Goal: Information Seeking & Learning: Learn about a topic

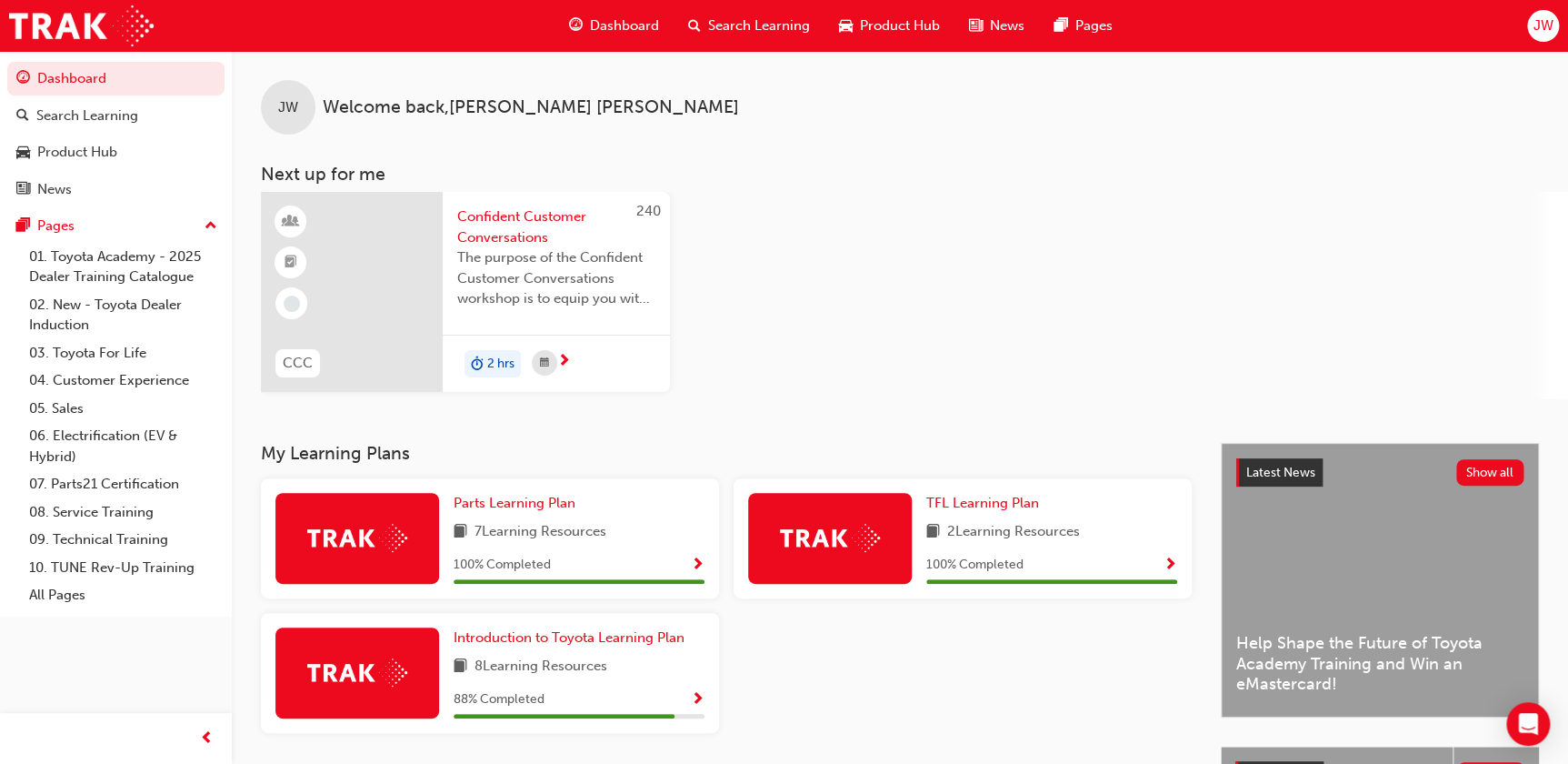
click at [566, 363] on span "next-icon" at bounding box center [564, 362] width 14 height 16
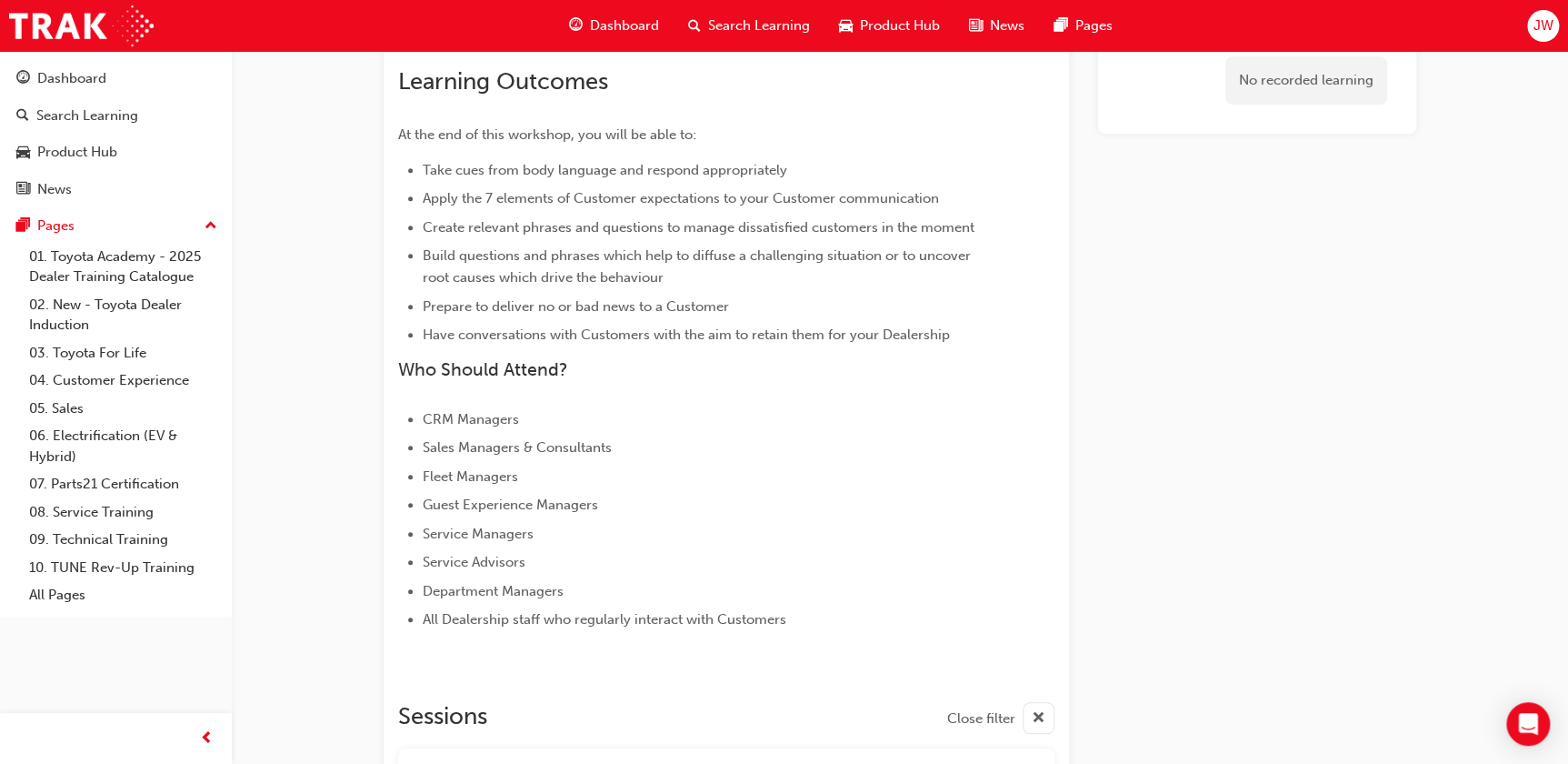
scroll to position [909, 0]
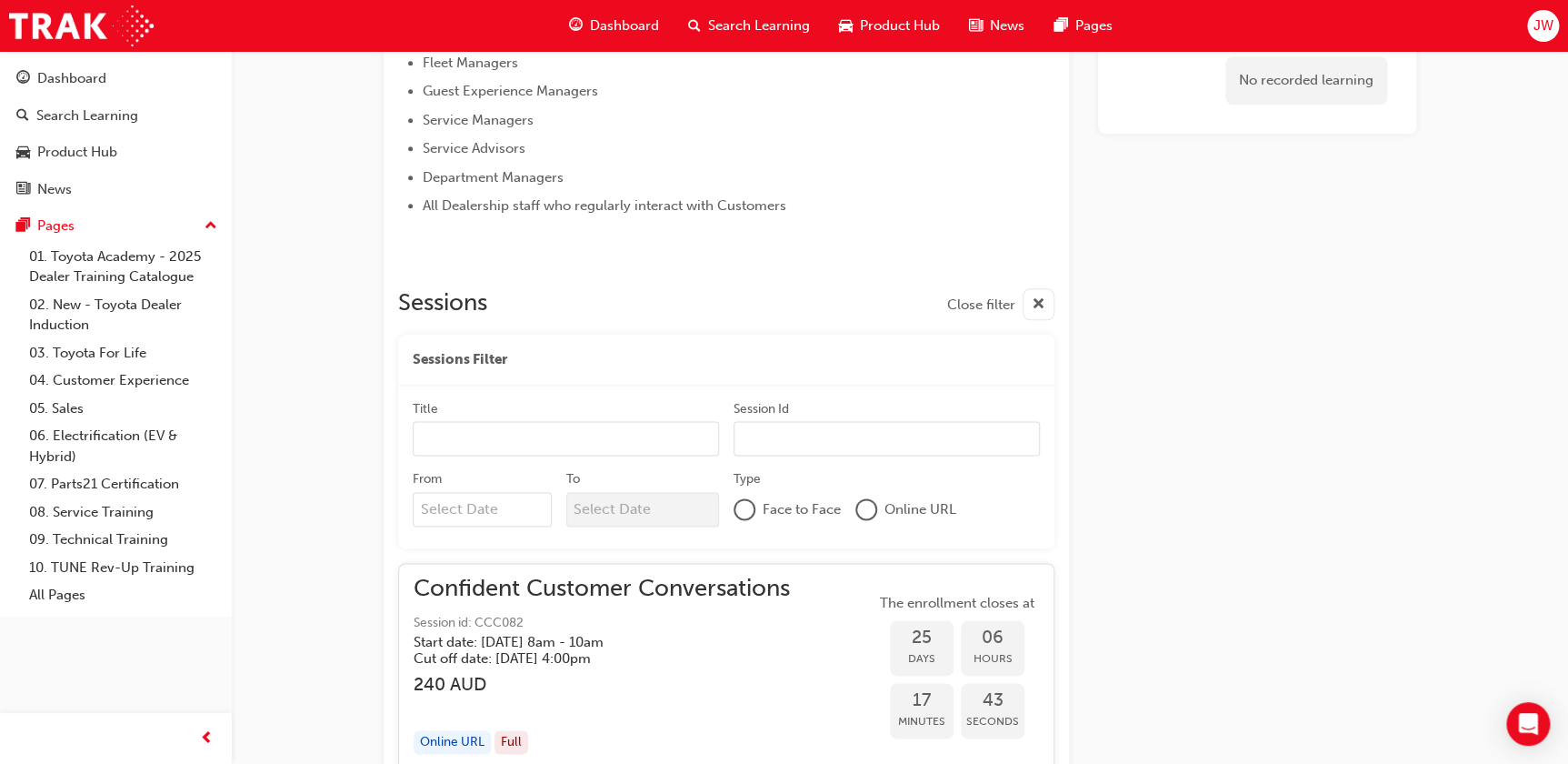
click at [755, 510] on div at bounding box center [745, 509] width 22 height 22
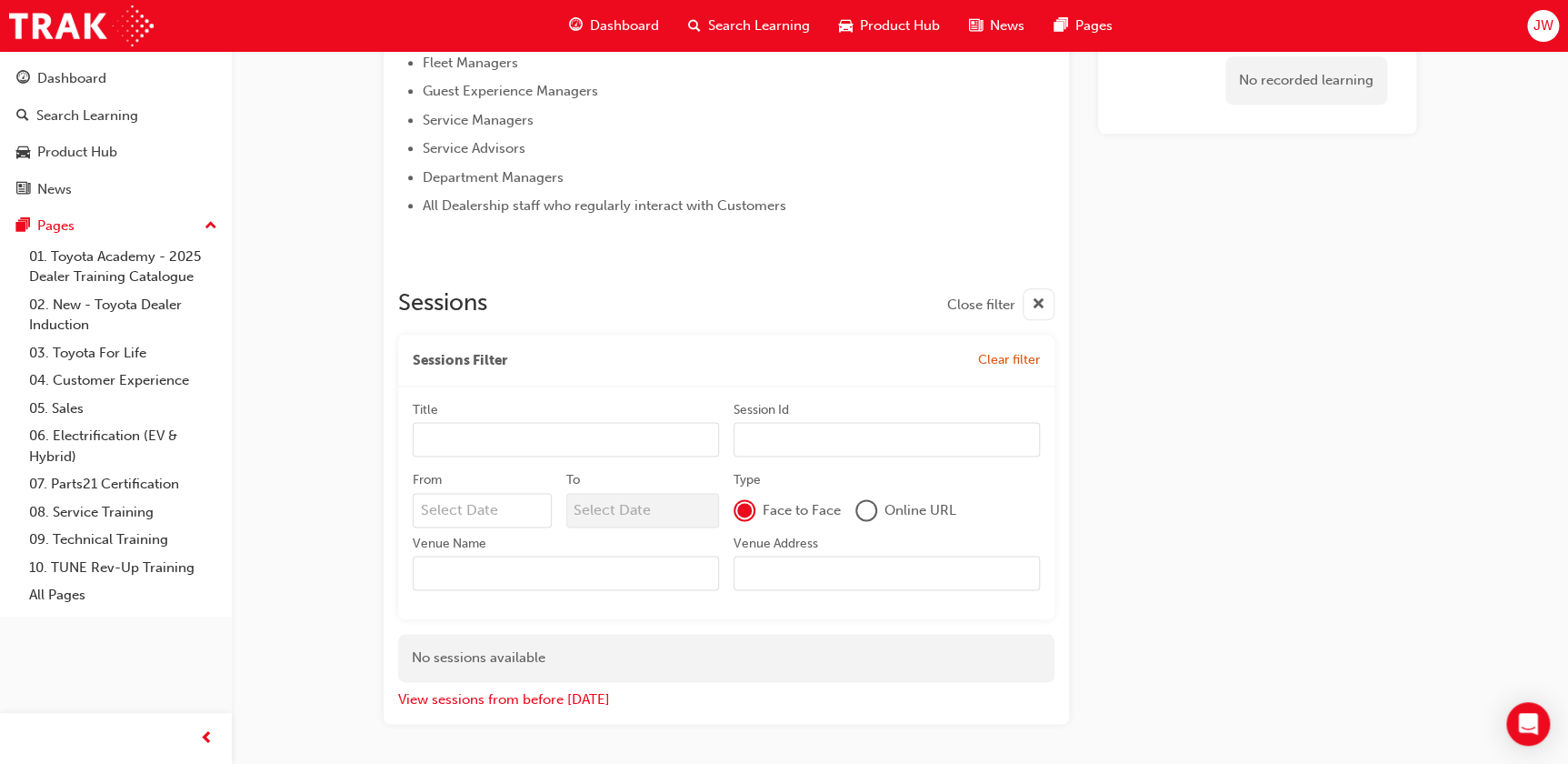
click at [862, 509] on div at bounding box center [866, 510] width 18 height 18
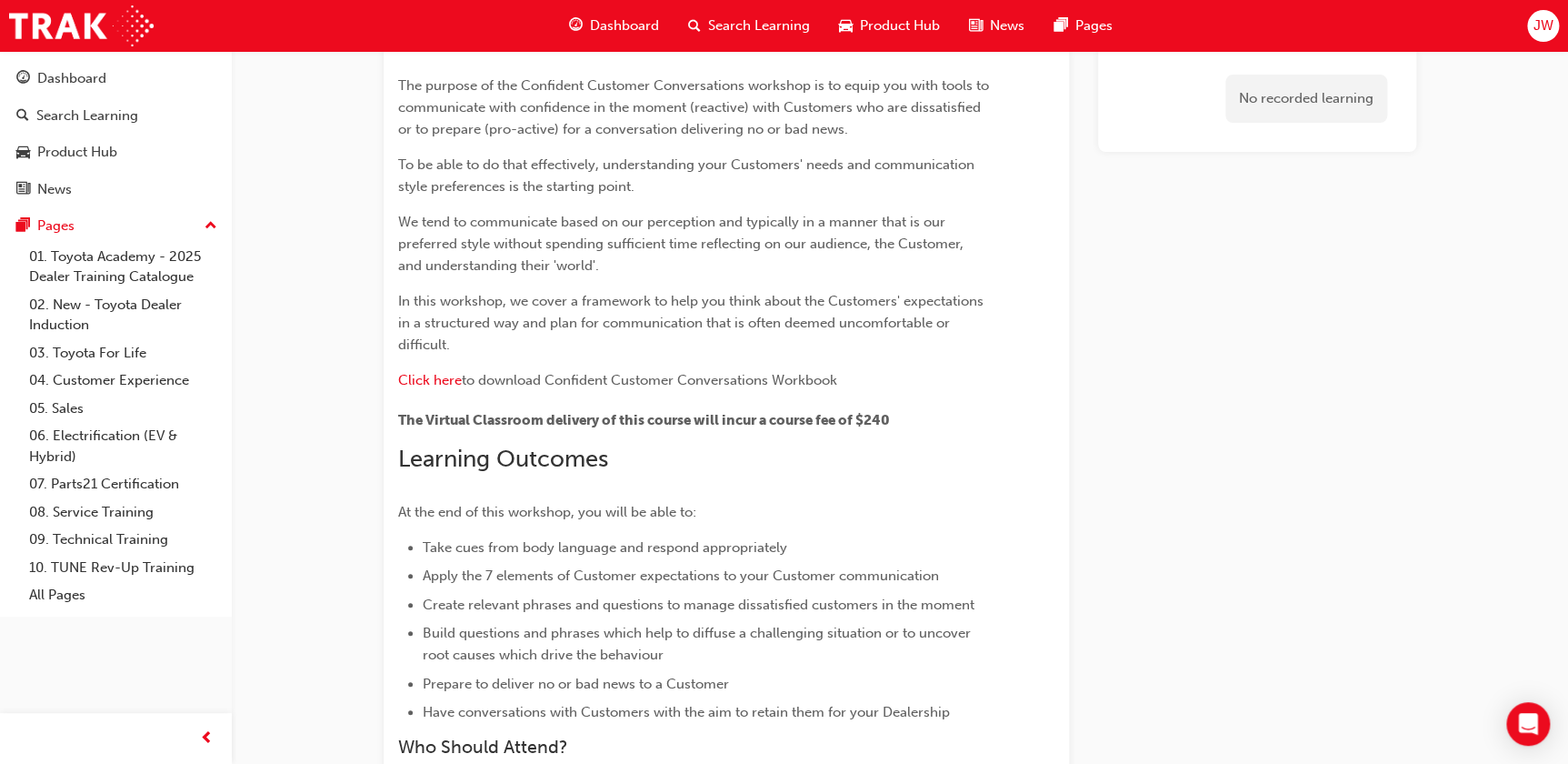
scroll to position [0, 0]
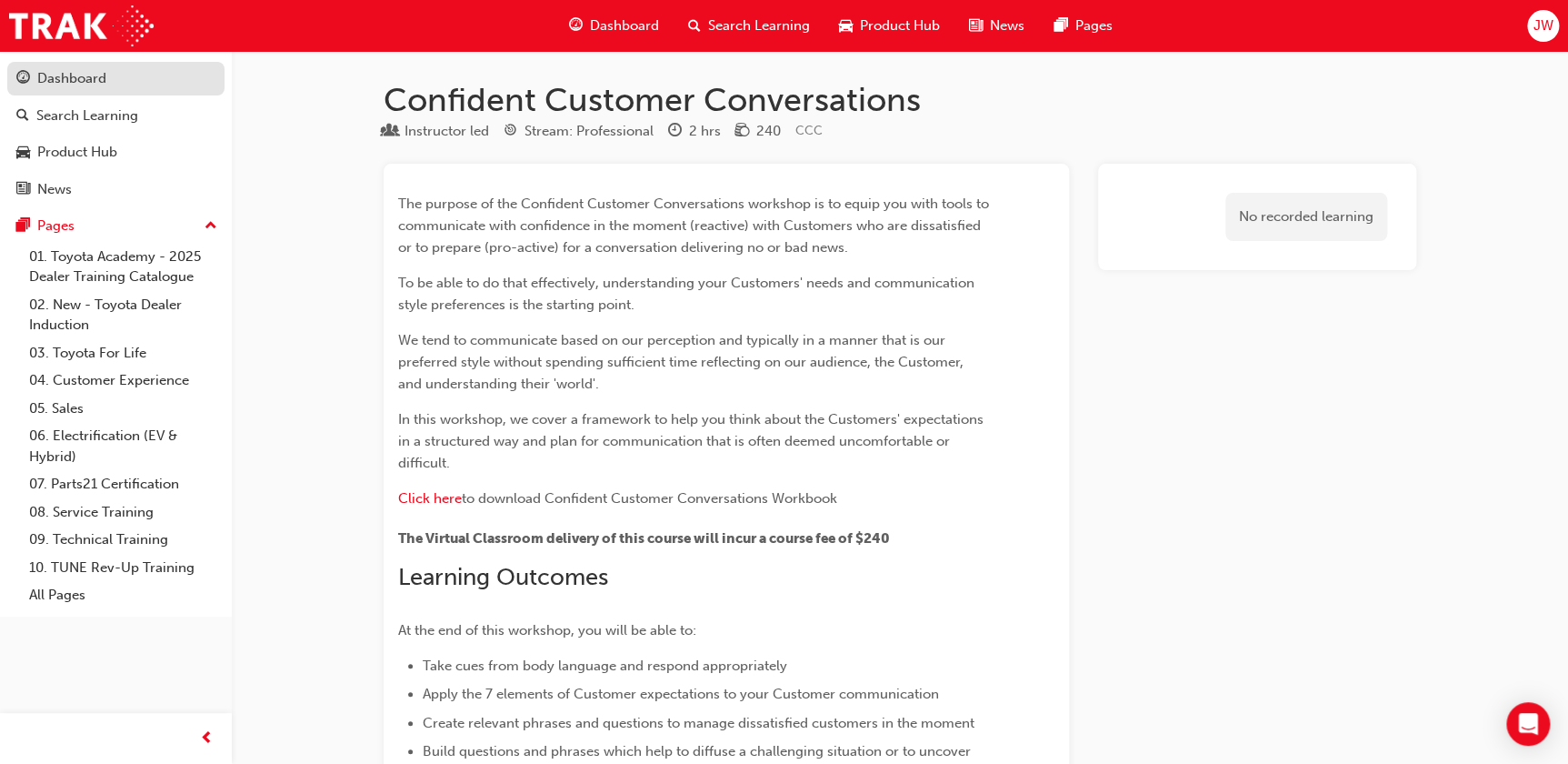
click at [67, 83] on div "Dashboard" at bounding box center [72, 78] width 70 height 21
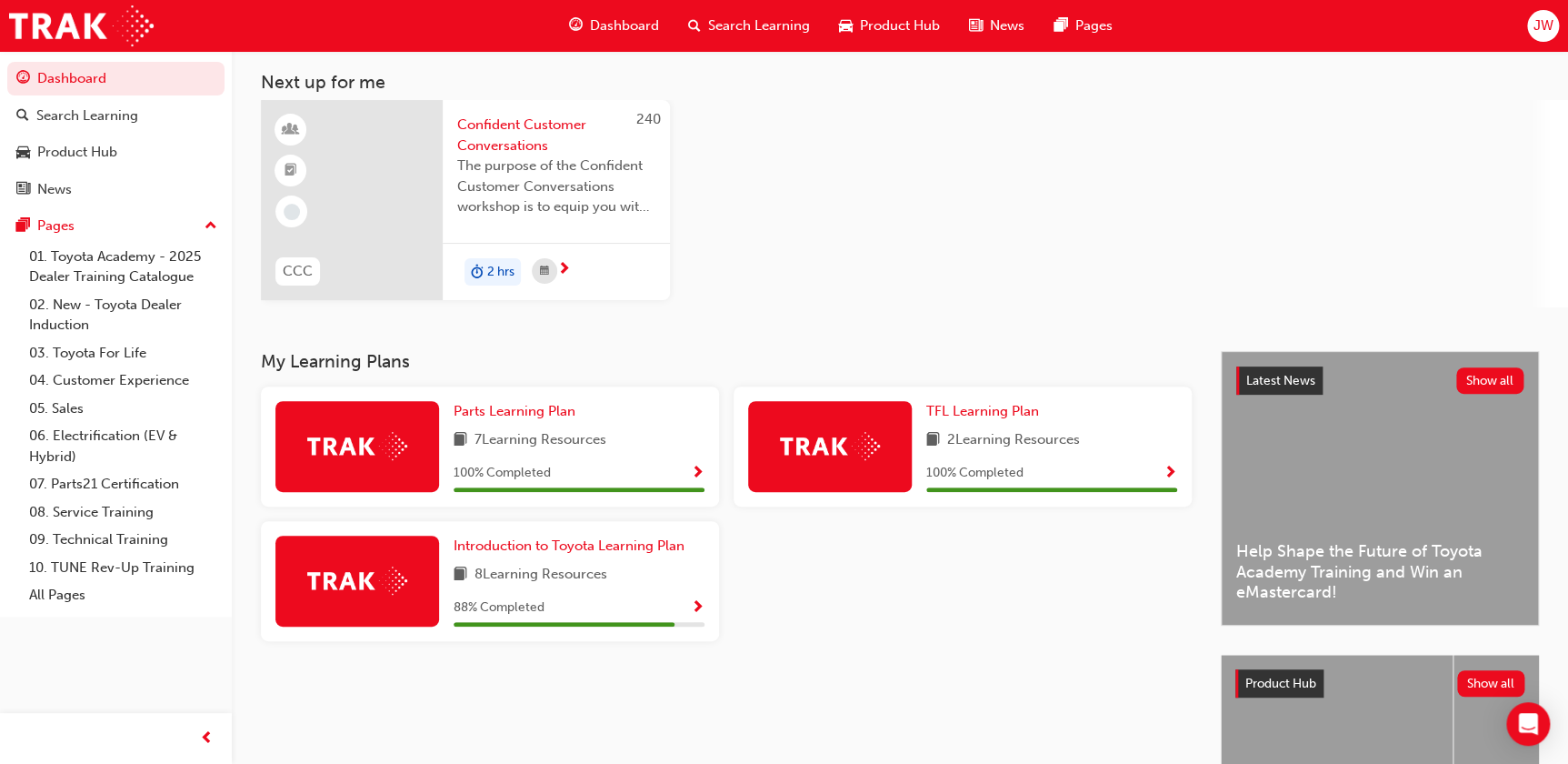
scroll to position [293, 0]
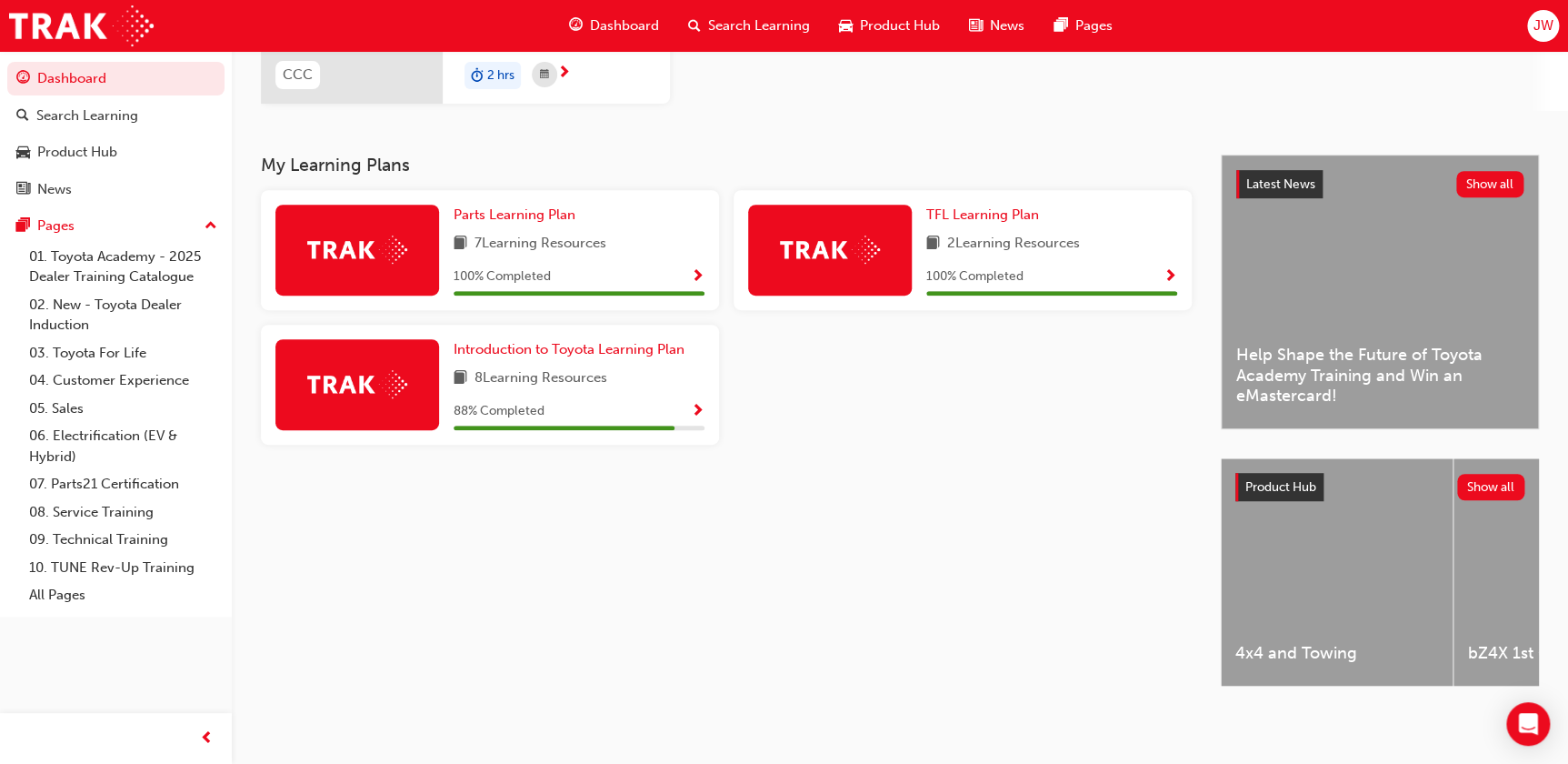
click at [659, 588] on div "My Learning Plans Parts Learning Plan 7 Learning Resources 100 % Completed TFL …" at bounding box center [741, 436] width 959 height 563
click at [828, 554] on div "My Learning Plans Parts Learning Plan 7 Learning Resources 100 % Completed TFL …" at bounding box center [741, 436] width 959 height 563
click at [889, 25] on span "Product Hub" at bounding box center [900, 26] width 80 height 21
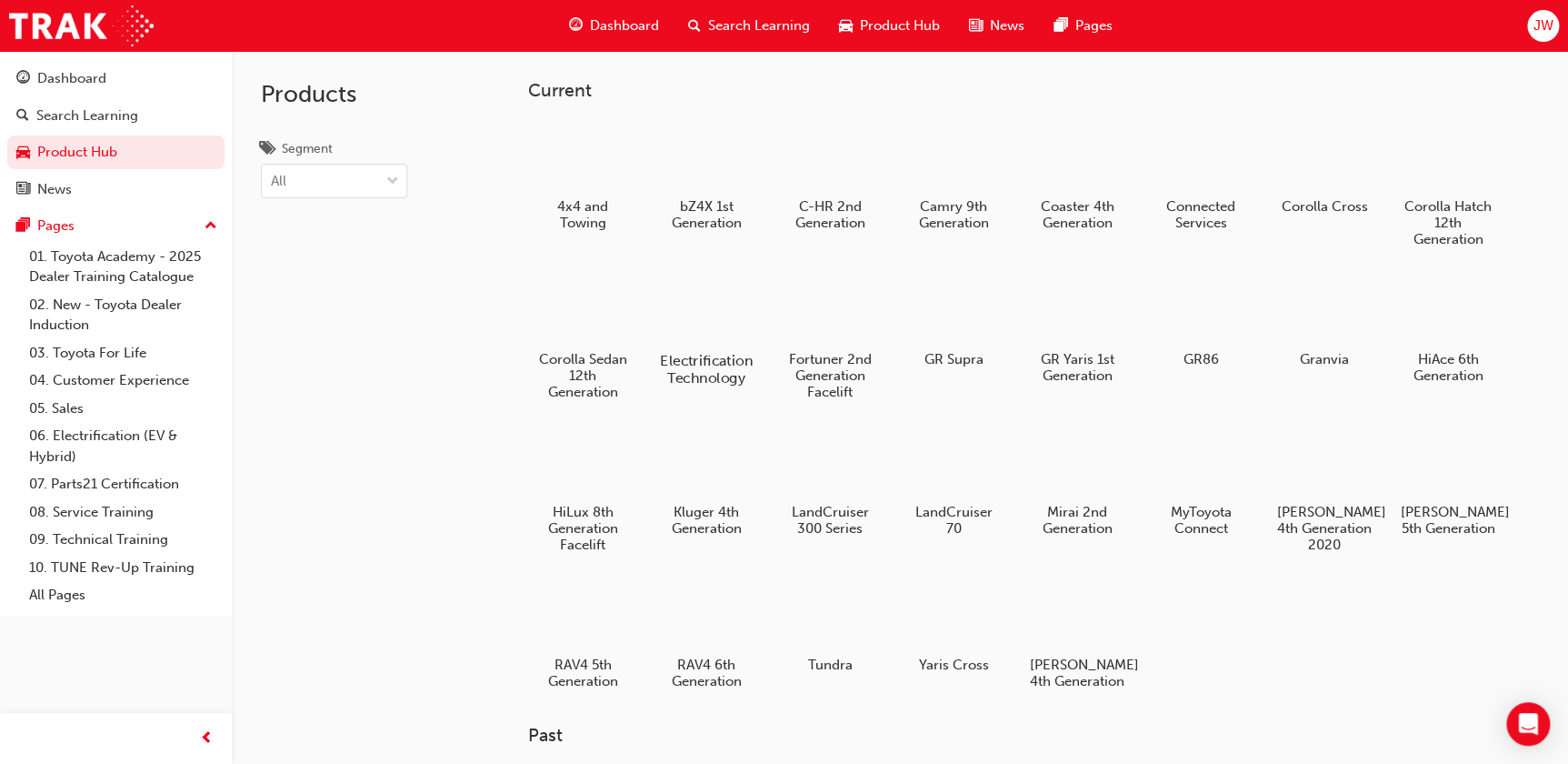
click at [706, 327] on div at bounding box center [706, 308] width 101 height 73
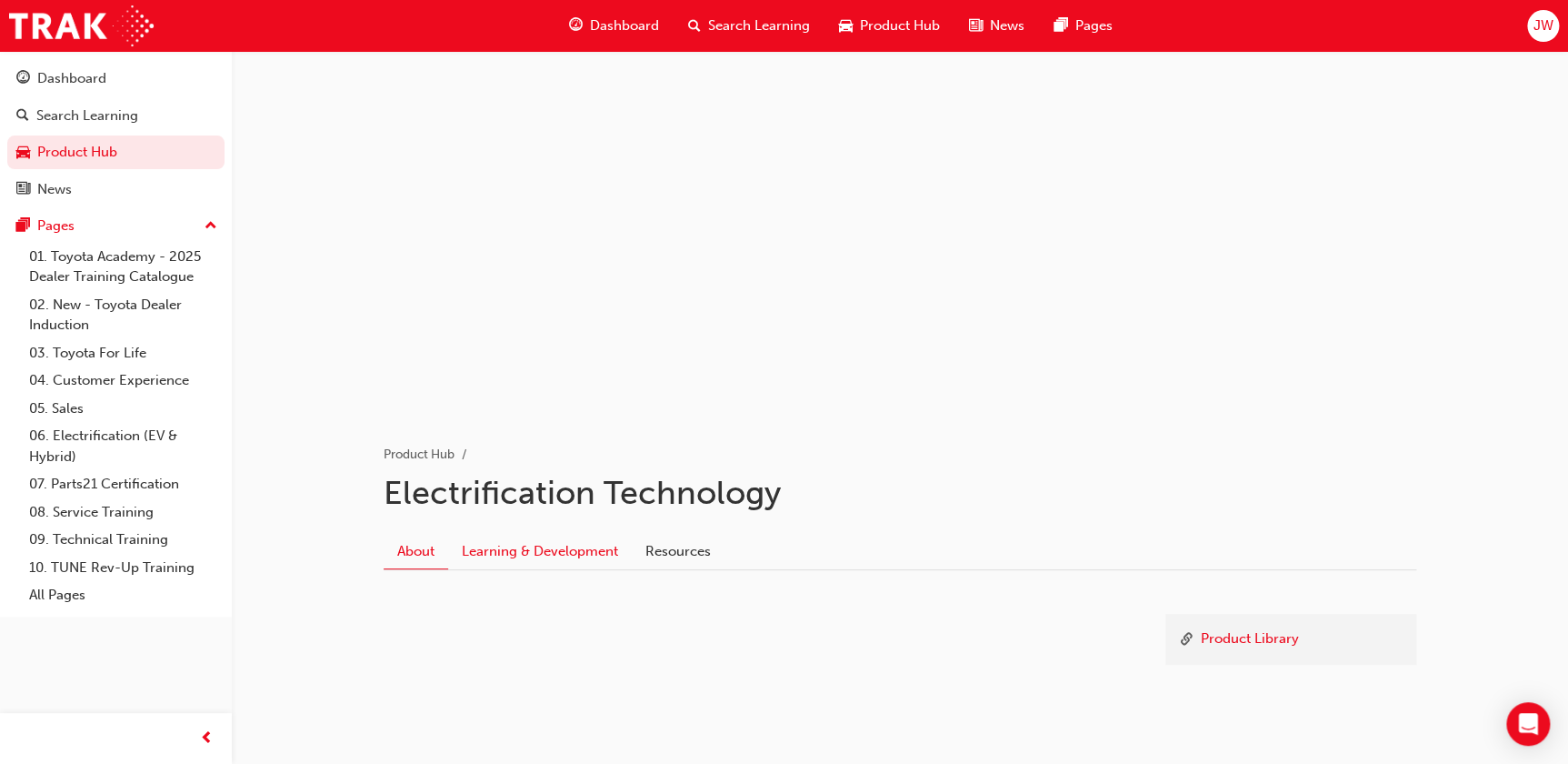
click at [533, 552] on link "Learning & Development" at bounding box center [539, 550] width 184 height 35
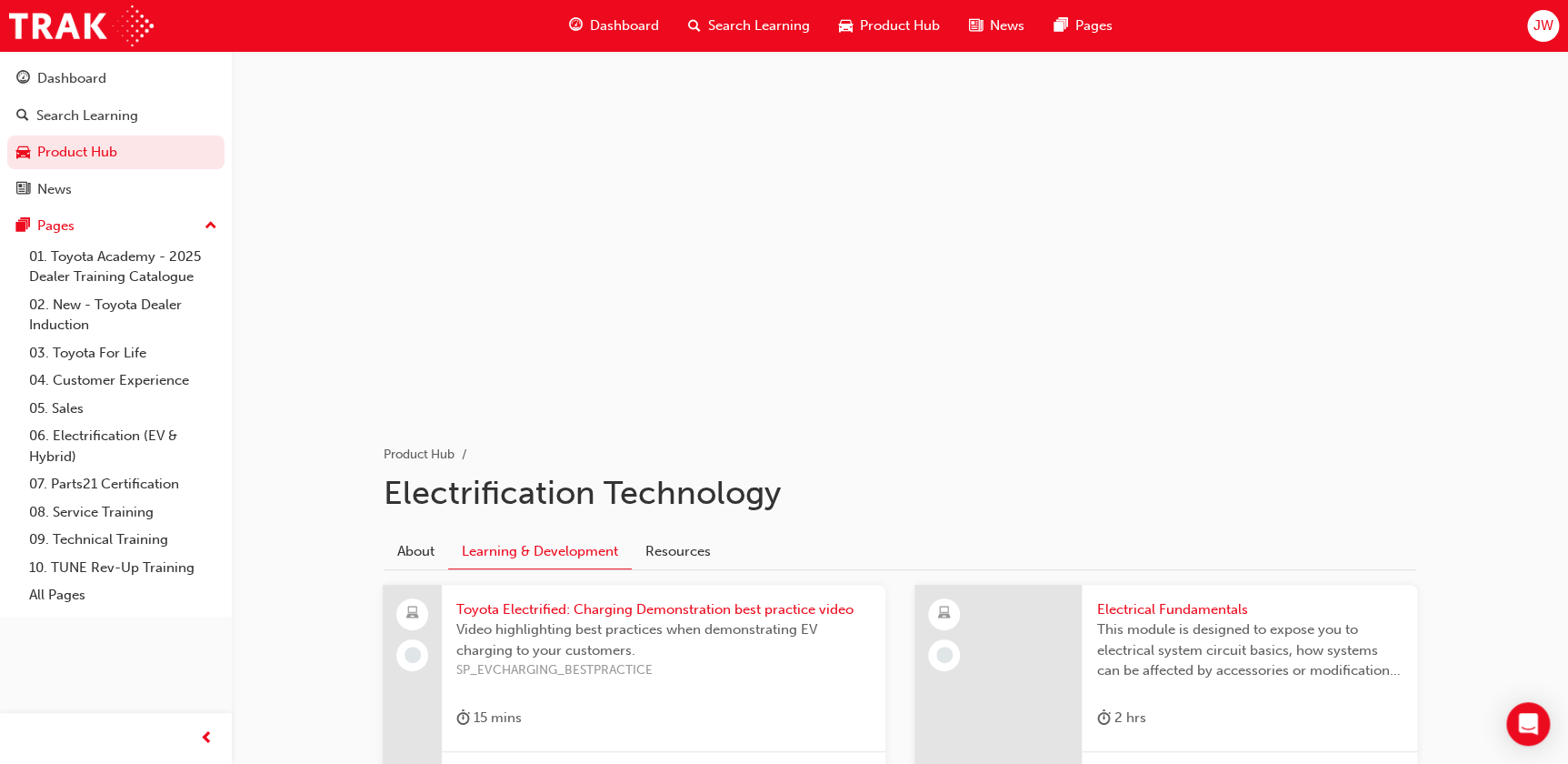
click at [899, 26] on span "Product Hub" at bounding box center [900, 26] width 80 height 21
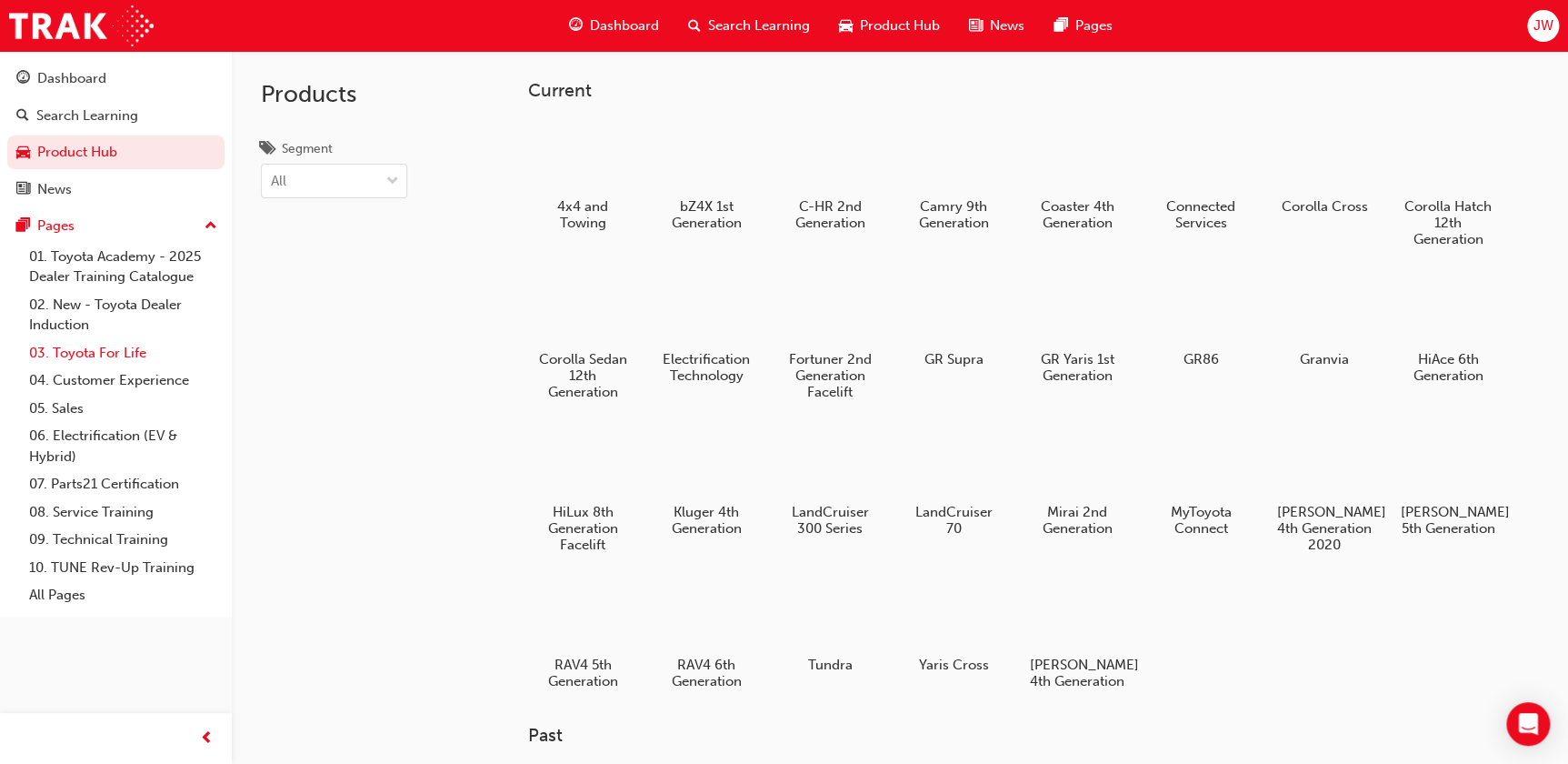
click at [105, 355] on link "03. Toyota For Life" at bounding box center [123, 353] width 203 height 28
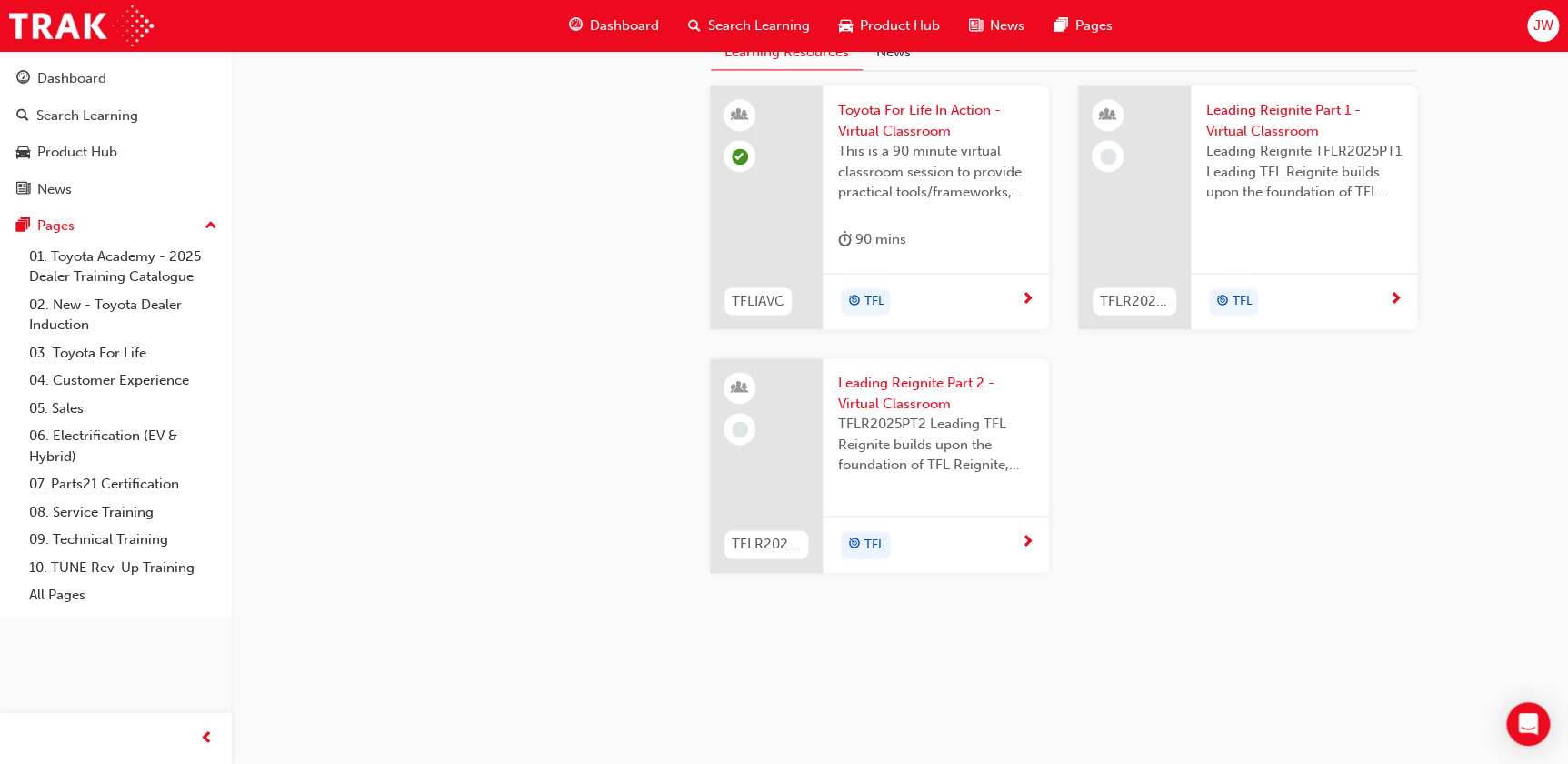
scroll to position [1582, 0]
click at [85, 379] on link "04. Customer Experience" at bounding box center [123, 381] width 203 height 28
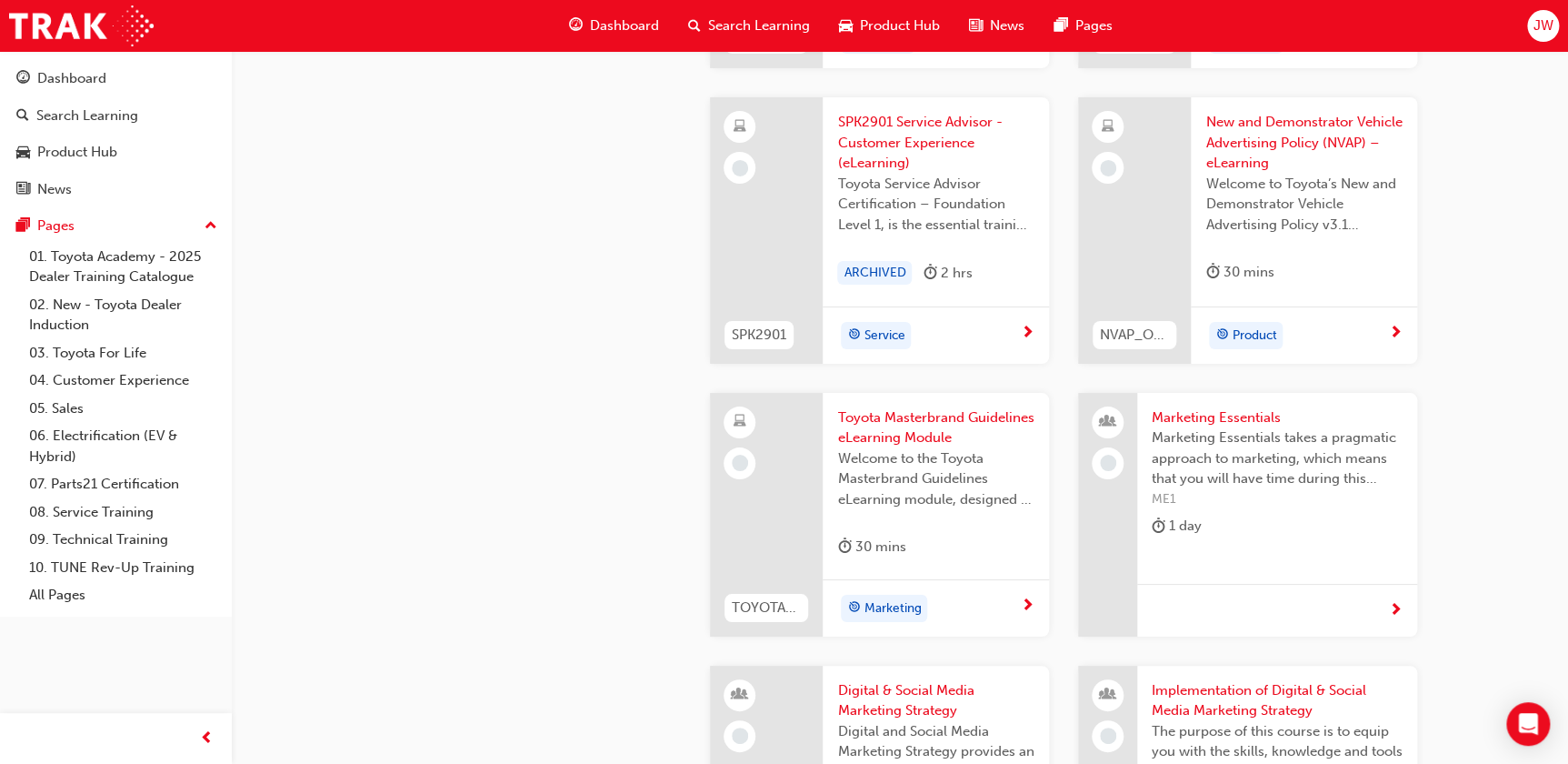
scroll to position [3542, 0]
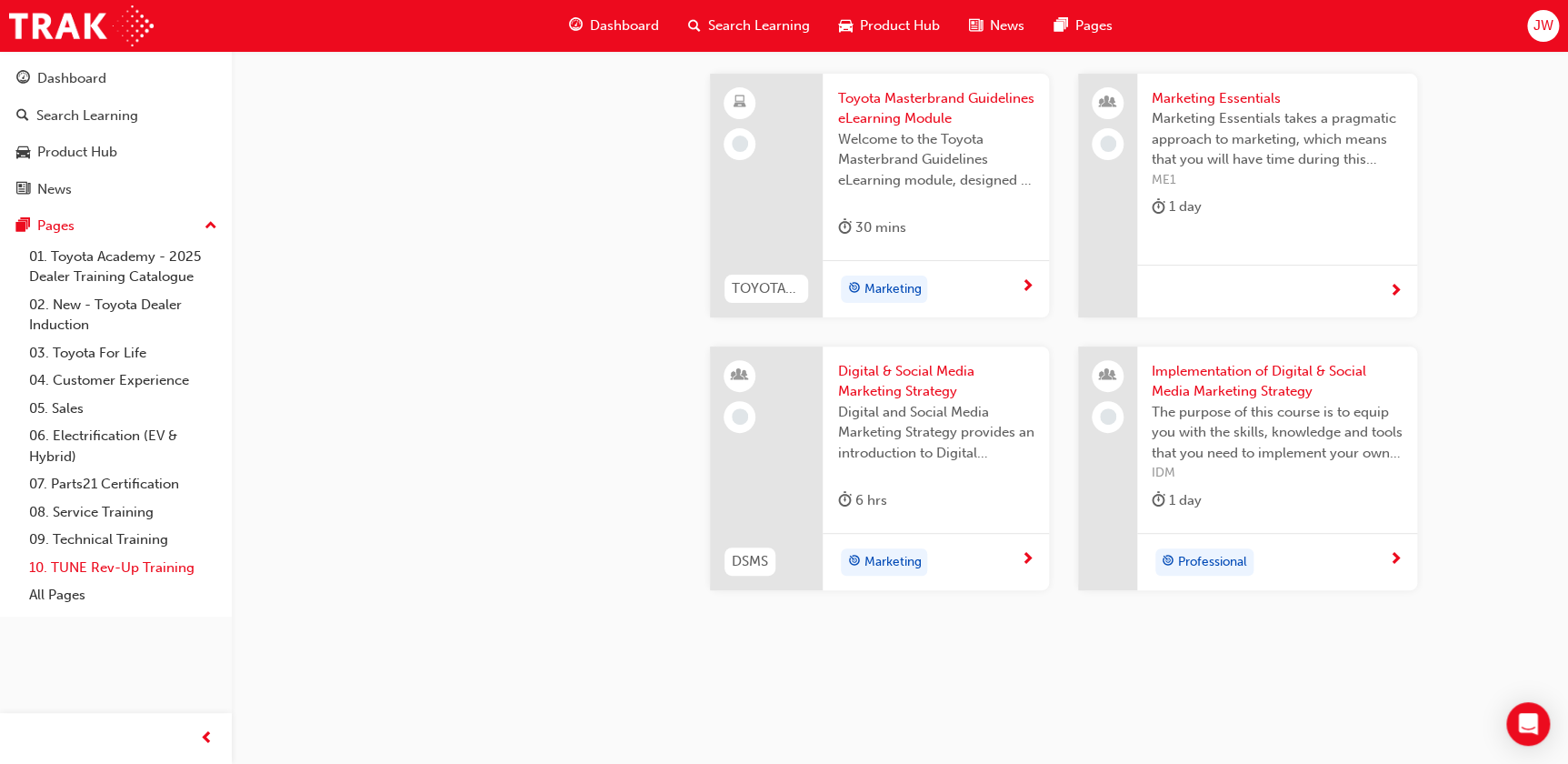
click at [162, 566] on link "10. TUNE Rev-Up Training" at bounding box center [123, 567] width 203 height 28
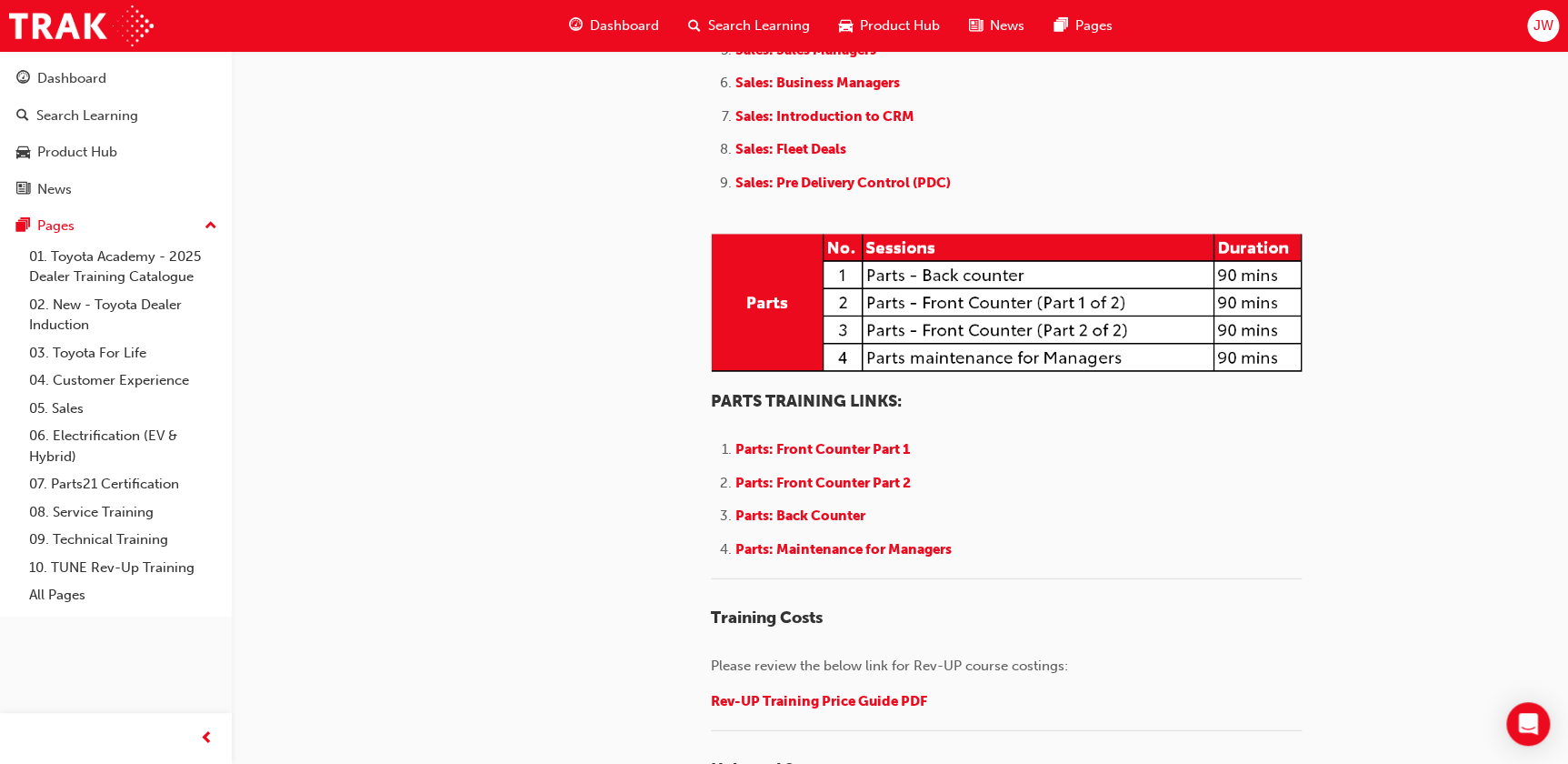
scroll to position [2222, 0]
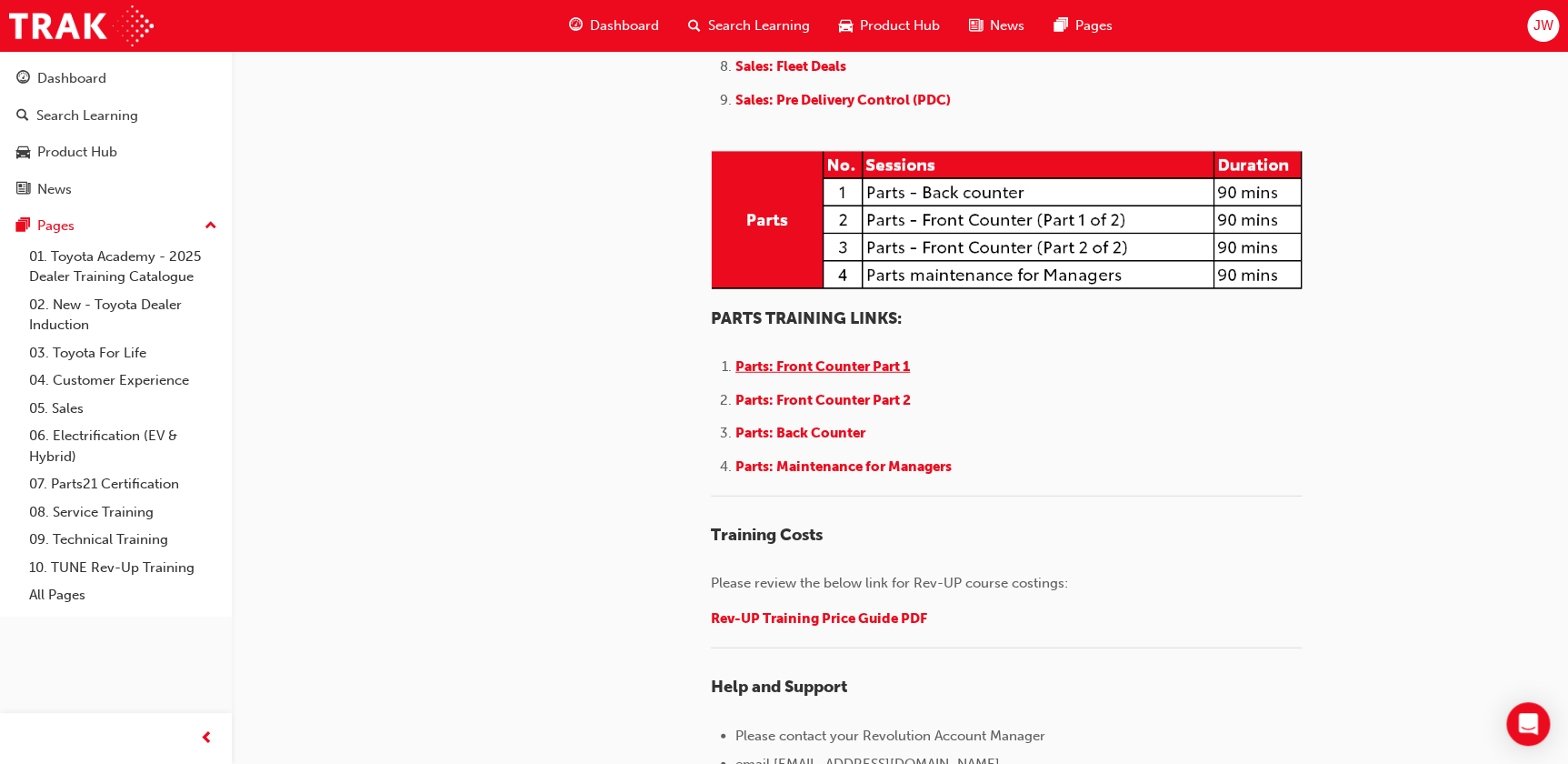
click at [812, 375] on span "Parts: Front Counter Part 1" at bounding box center [822, 367] width 175 height 16
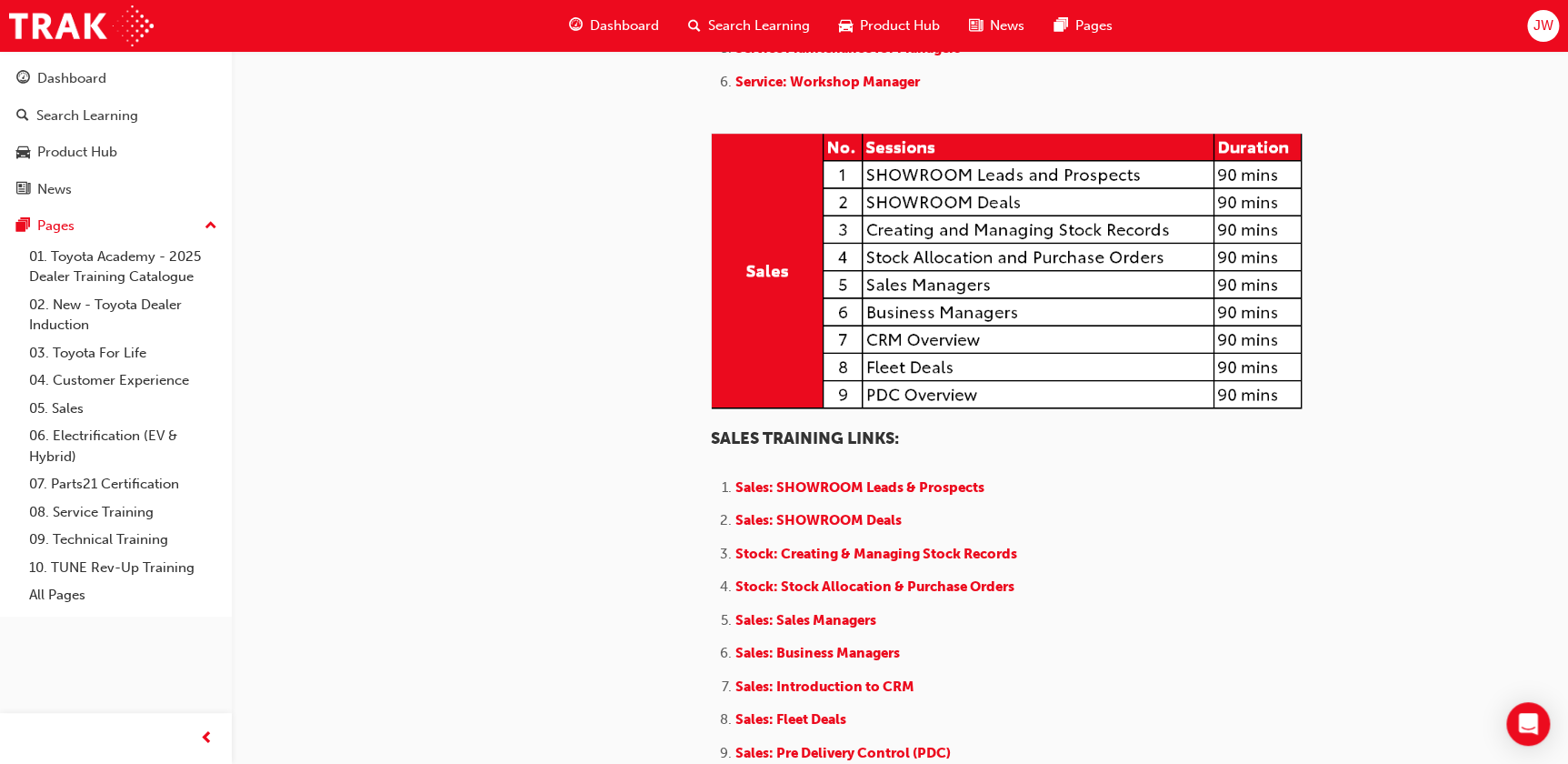
scroll to position [1818, 0]
